Goal: Task Accomplishment & Management: Manage account settings

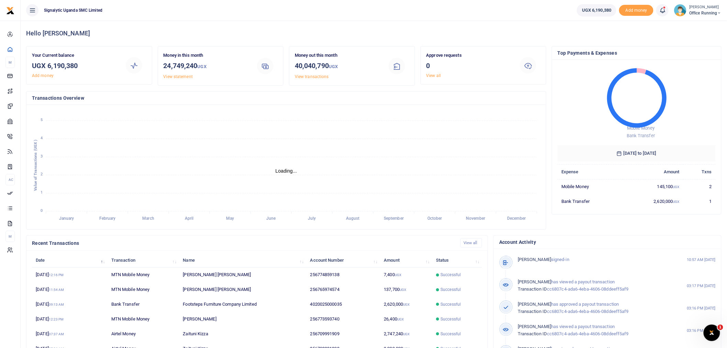
scroll to position [6, 6]
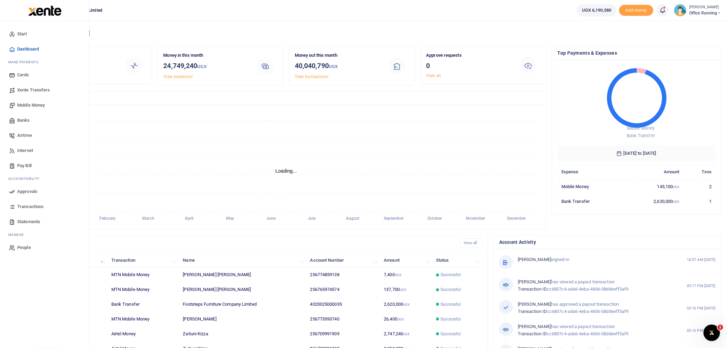
click at [37, 100] on link "Mobile Money" at bounding box center [44, 105] width 78 height 15
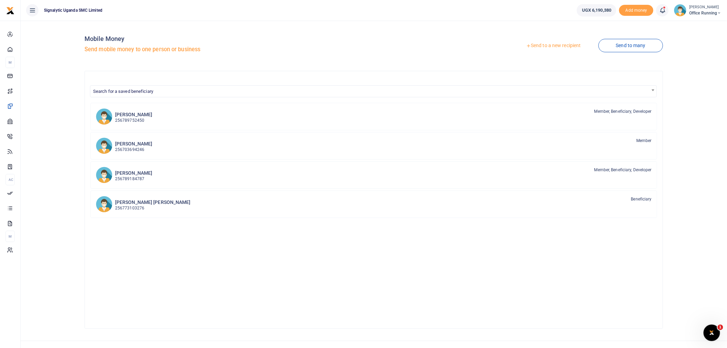
click at [572, 45] on link "Send to a new recipient" at bounding box center [554, 46] width 90 height 12
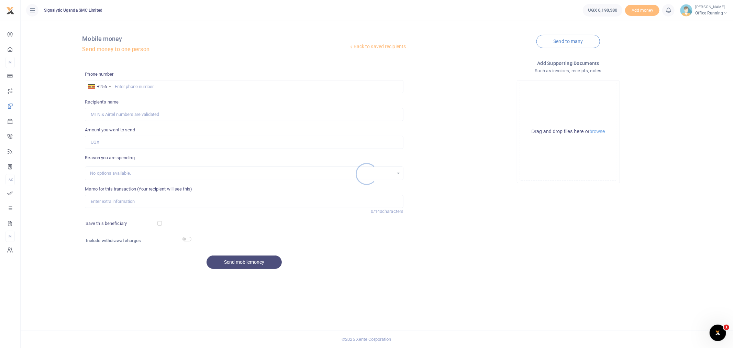
click at [149, 89] on div at bounding box center [366, 174] width 733 height 348
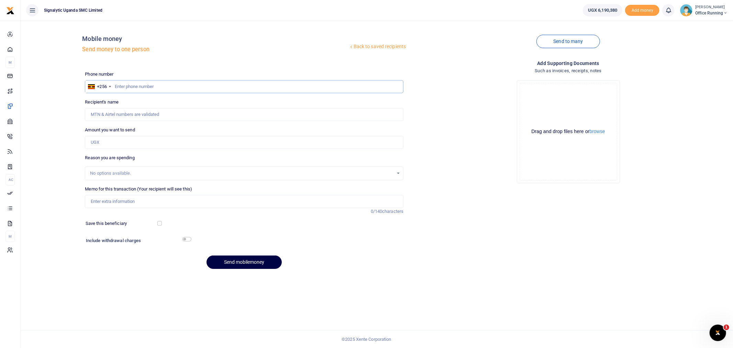
click at [154, 88] on input "text" at bounding box center [244, 86] width 319 height 13
paste input "0773593740"
type input "0773593740"
type input "[PERSON_NAME]"
type input "0773593740"
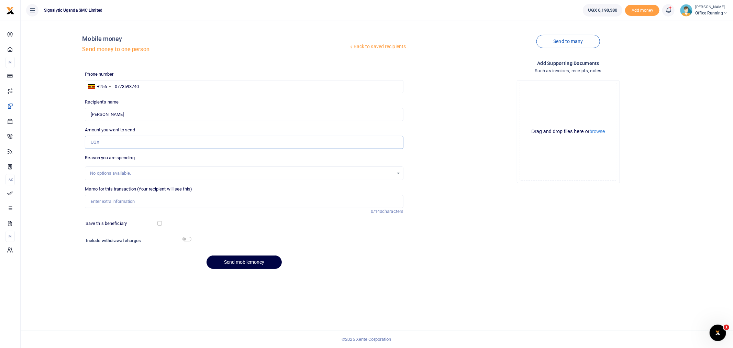
click at [145, 140] on input "Amount you want to send" at bounding box center [244, 142] width 319 height 13
type input "25,800"
drag, startPoint x: 114, startPoint y: 205, endPoint x: 120, endPoint y: 200, distance: 7.3
click at [114, 205] on input "Memo for this transaction (Your recipient will see this)" at bounding box center [244, 201] width 319 height 13
paste input "REQSN00159"
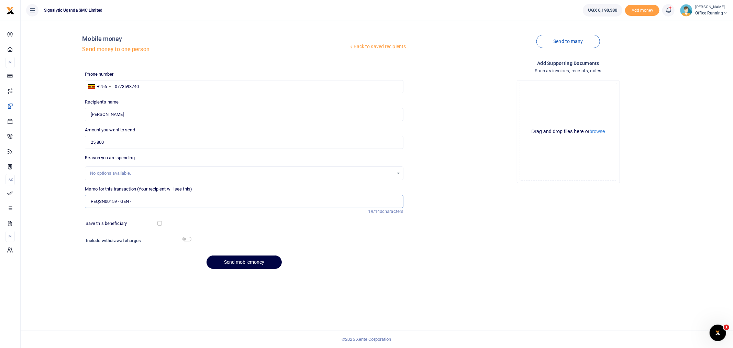
click at [177, 196] on input "REQSN00159 - GEN -" at bounding box center [244, 201] width 319 height 13
paste input "FIRST AID KIT ITEMS"
type input "REQSN00159 - GEN - FIRST AID KIT ITEMS"
click at [185, 238] on input "checkbox" at bounding box center [186, 239] width 9 height 4
checkbox input "true"
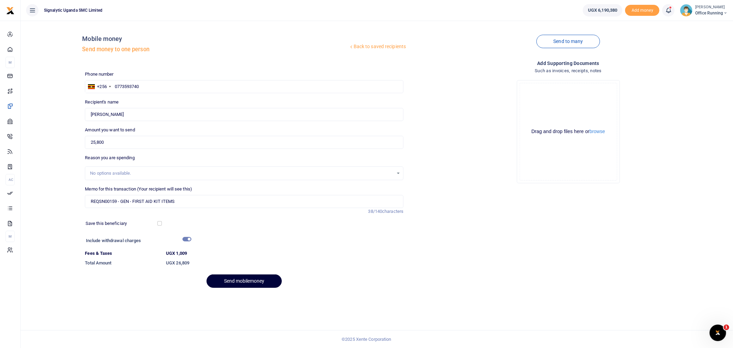
click at [237, 277] on button "Send mobilemoney" at bounding box center [244, 280] width 75 height 13
click at [132, 203] on input "REQSN00159 - GEN - FIRST AID KIT ITEMS" at bounding box center [244, 201] width 319 height 13
click at [119, 204] on input "REQSN00159 - GEN FIRST AID KIT ITEMS" at bounding box center [244, 201] width 319 height 13
type input "REQSN00159 GEN FIRST AID KIT ITEMS"
click at [262, 284] on button "Send mobilemoney" at bounding box center [244, 280] width 75 height 13
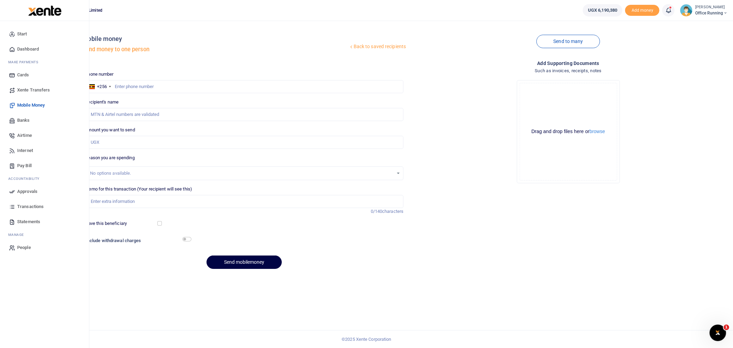
click at [32, 190] on span "Approvals" at bounding box center [27, 191] width 20 height 7
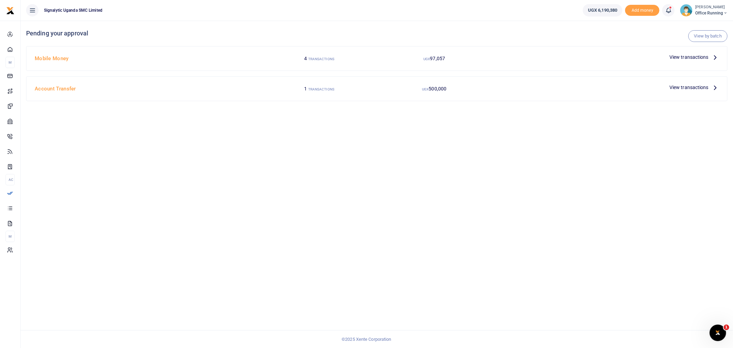
click at [674, 55] on span "View transactions" at bounding box center [688, 57] width 39 height 8
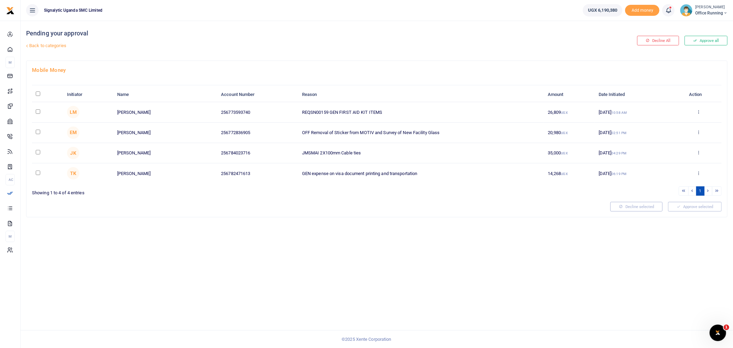
click at [702, 110] on div "Approve Decline Details" at bounding box center [698, 112] width 38 height 7
click at [698, 111] on icon at bounding box center [699, 111] width 4 height 5
click at [668, 126] on link "Approve" at bounding box center [673, 123] width 54 height 10
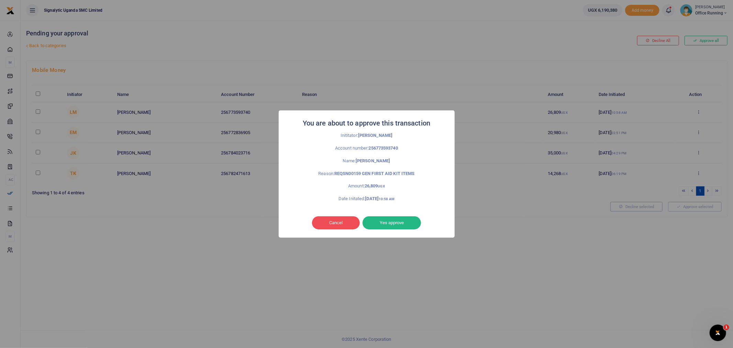
click at [401, 227] on button "Yes approve" at bounding box center [392, 222] width 58 height 13
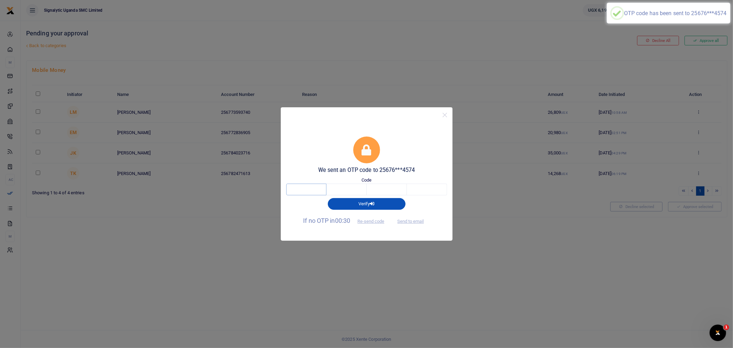
click at [291, 187] on input "text" at bounding box center [306, 190] width 40 height 12
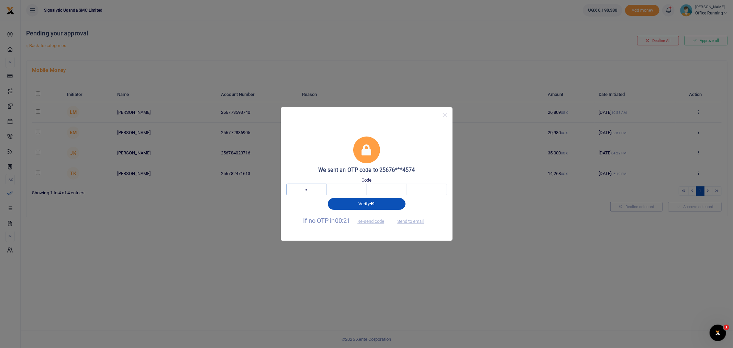
type input "3"
type input "8"
type input "5"
type input "8"
